Goal: Task Accomplishment & Management: Manage account settings

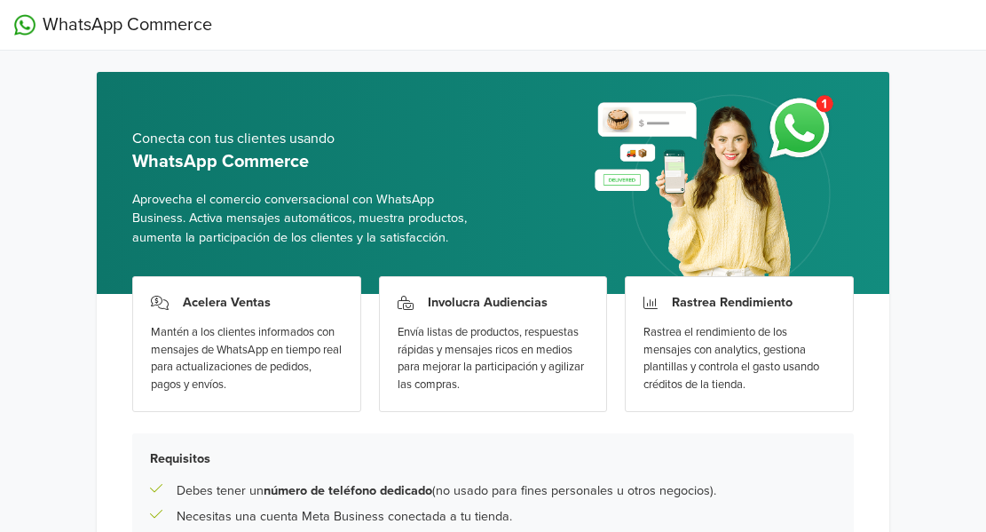
scroll to position [223, 0]
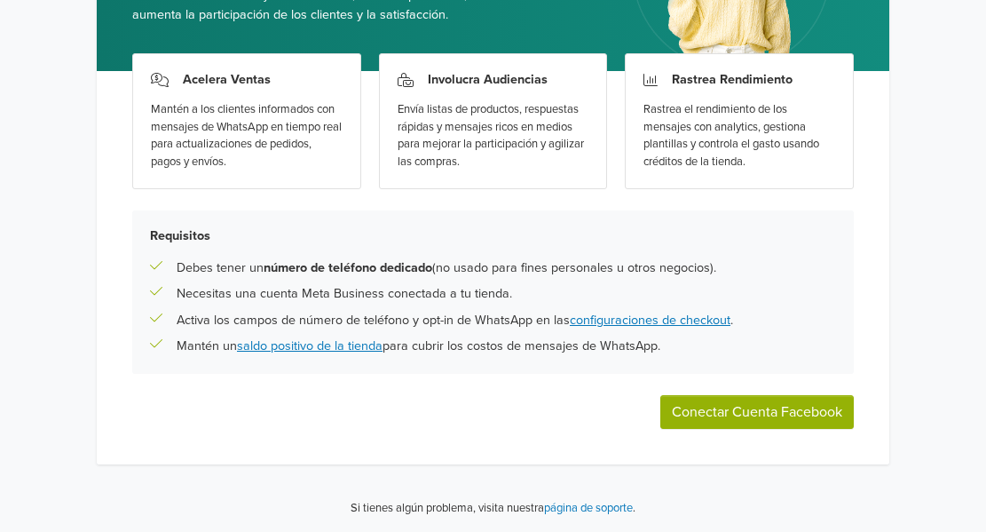
click at [744, 399] on button "Conectar Cuenta Facebook" at bounding box center [756, 412] width 193 height 34
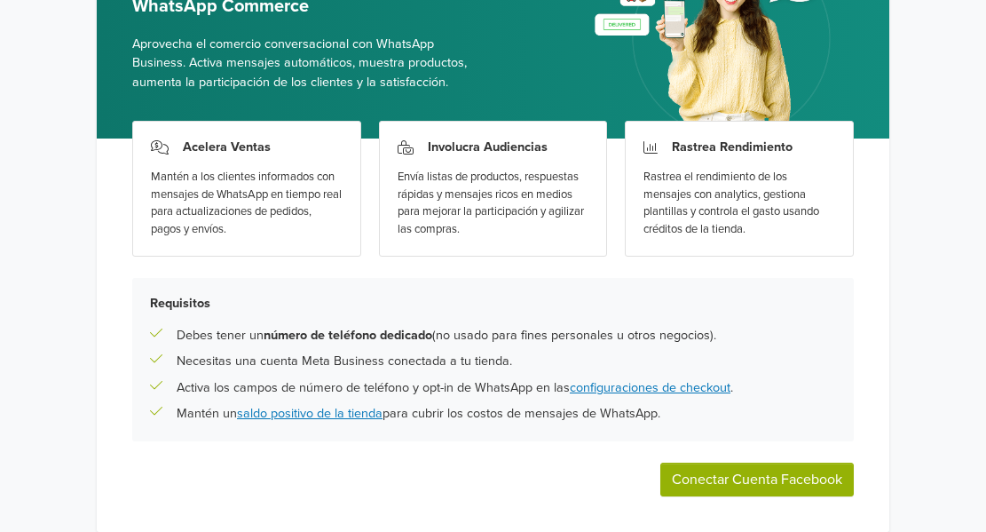
scroll to position [223, 0]
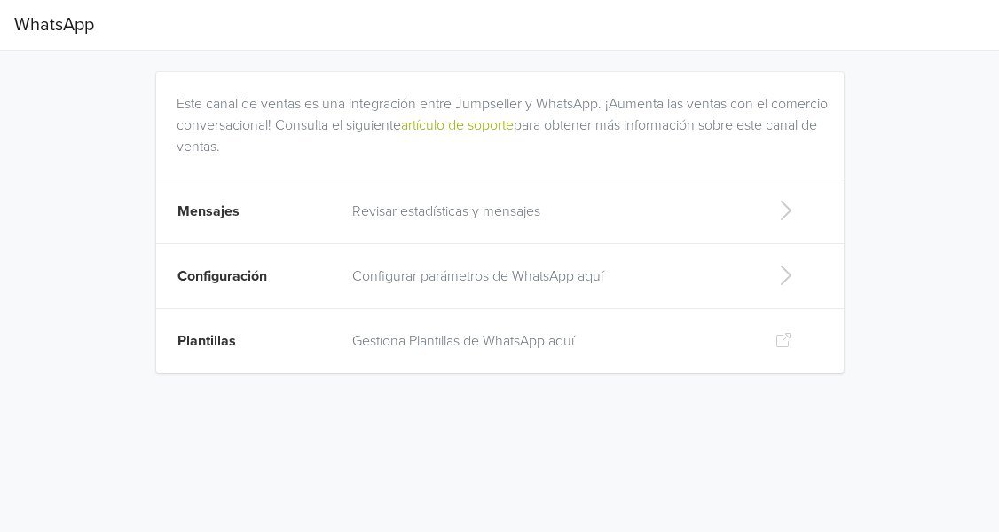
click at [521, 217] on p "Revisar estadísticas y mensajes" at bounding box center [549, 211] width 394 height 21
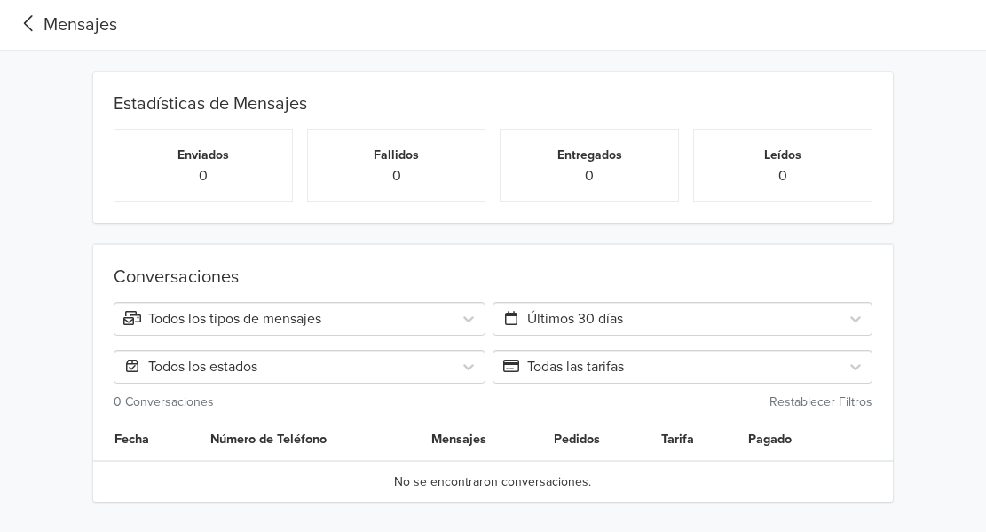
click at [20, 23] on icon at bounding box center [28, 24] width 29 height 24
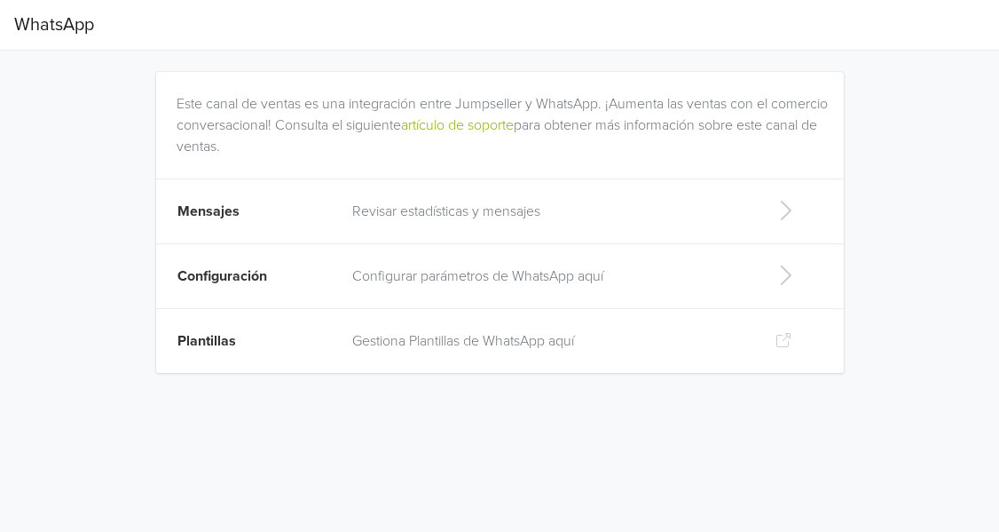
click at [362, 280] on p "Configurar parámetros de WhatsApp aquí" at bounding box center [549, 275] width 394 height 21
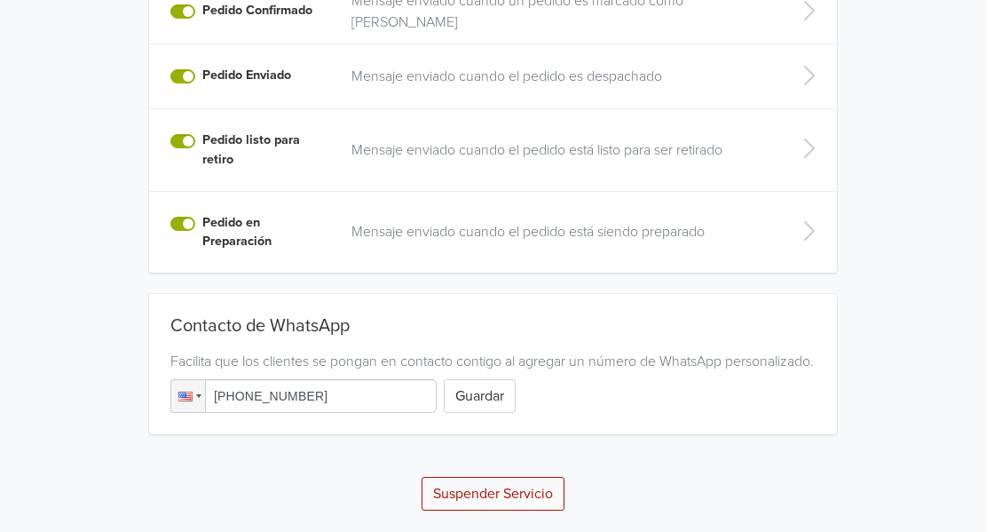
scroll to position [626, 0]
click at [320, 406] on input "[PHONE_NUMBER]" at bounding box center [303, 396] width 266 height 34
drag, startPoint x: 320, startPoint y: 406, endPoint x: 191, endPoint y: 402, distance: 129.6
click at [191, 402] on div "Phone [PHONE_NUMBER]" at bounding box center [303, 396] width 266 height 34
drag, startPoint x: 361, startPoint y: 396, endPoint x: 185, endPoint y: 389, distance: 175.8
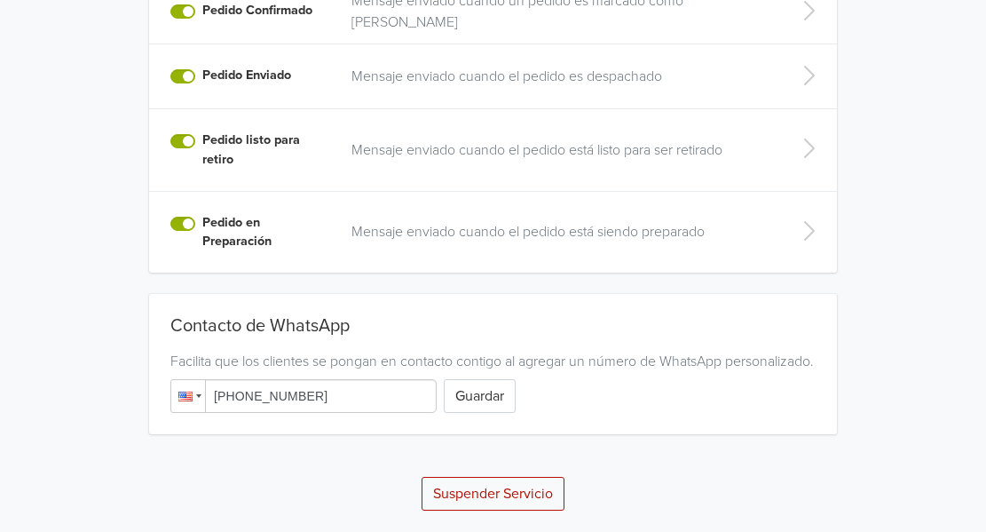
click at [185, 389] on div "Phone [PHONE_NUMBER]" at bounding box center [303, 396] width 266 height 34
click at [507, 486] on button "Suspender Servicio" at bounding box center [493, 494] width 143 height 34
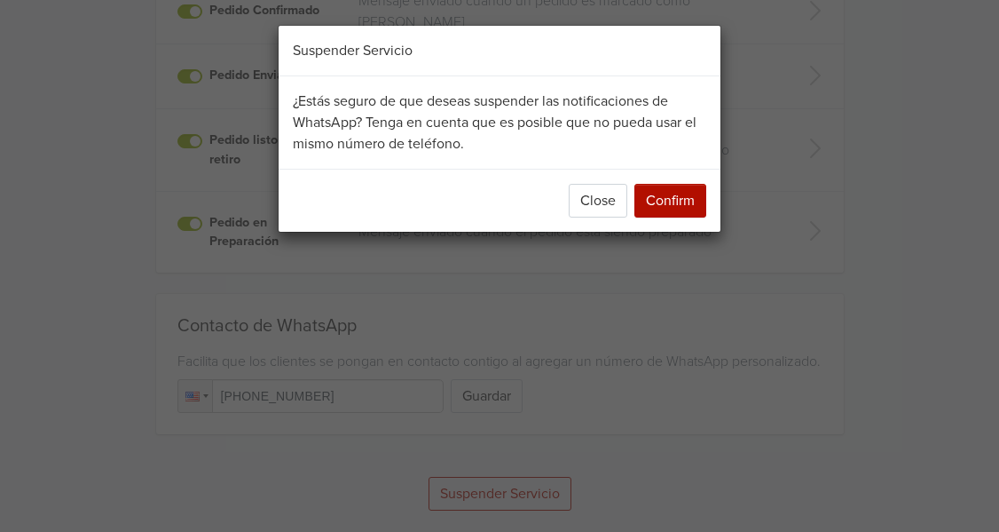
click at [675, 199] on button "Confirm" at bounding box center [670, 201] width 72 height 34
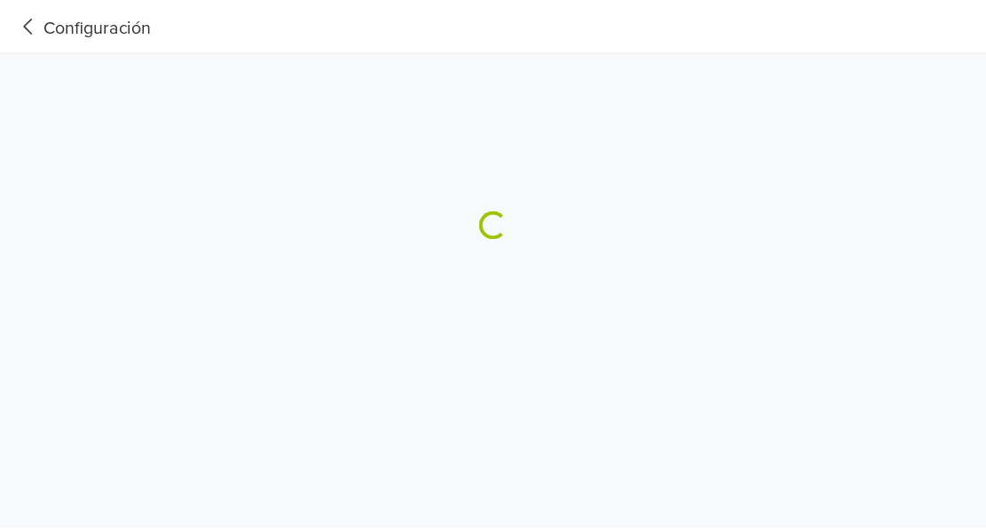
scroll to position [0, 0]
